Goal: Information Seeking & Learning: Learn about a topic

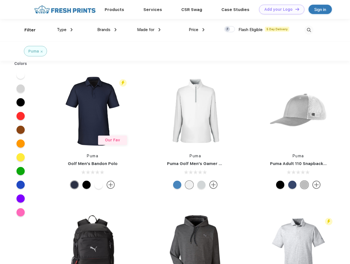
scroll to position [0, 0]
click at [279, 9] on link "Add your Logo Design Tool" at bounding box center [281, 10] width 45 height 10
click at [0, 0] on div "Design Tool" at bounding box center [0, 0] width 0 height 0
click at [295, 9] on link "Add your Logo Design Tool" at bounding box center [281, 10] width 45 height 10
click at [26, 30] on div "Filter" at bounding box center [29, 30] width 11 height 6
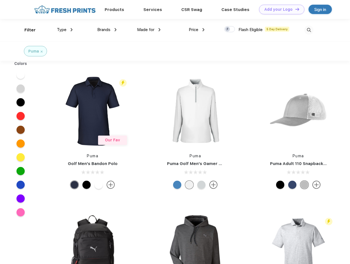
click at [65, 30] on span "Type" at bounding box center [62, 29] width 10 height 5
click at [107, 30] on span "Brands" at bounding box center [103, 29] width 13 height 5
click at [149, 30] on span "Made for" at bounding box center [145, 29] width 17 height 5
click at [197, 30] on span "Price" at bounding box center [194, 29] width 10 height 5
click at [229, 29] on div at bounding box center [229, 29] width 11 height 6
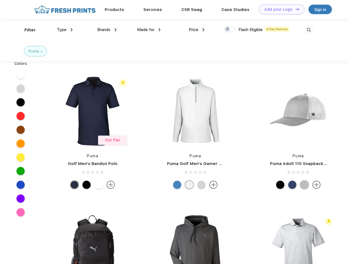
click at [228, 29] on input "checkbox" at bounding box center [226, 28] width 4 height 4
click at [309, 30] on img at bounding box center [308, 30] width 9 height 9
